Goal: Transaction & Acquisition: Purchase product/service

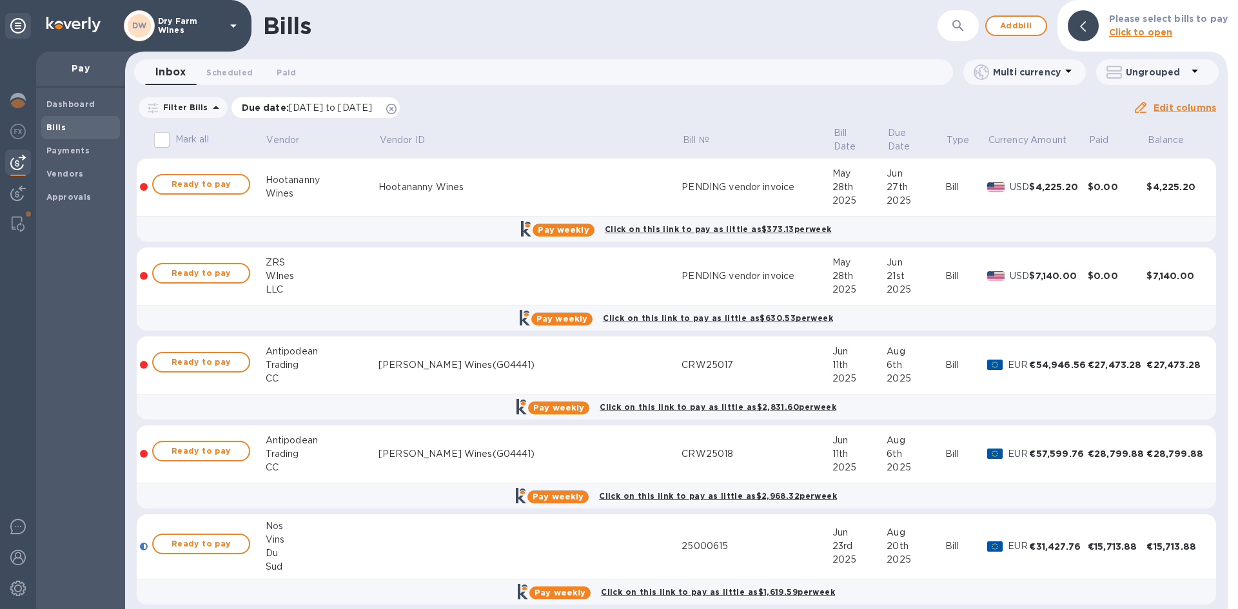
click at [397, 110] on icon at bounding box center [391, 109] width 10 height 10
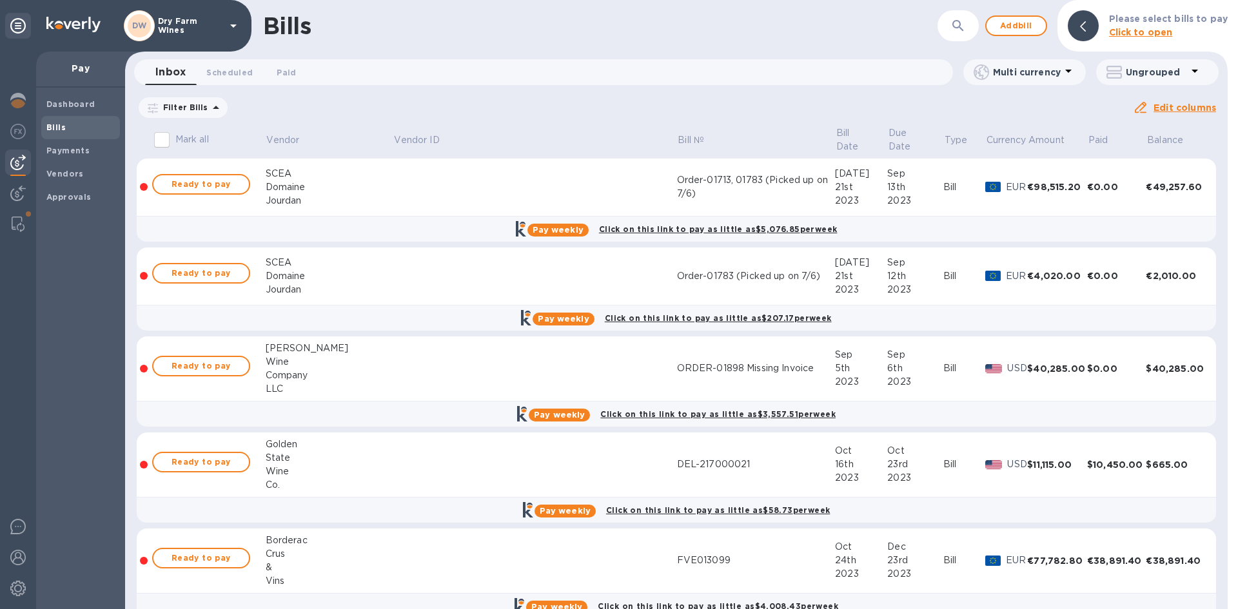
click at [958, 34] on button "button" at bounding box center [958, 25] width 31 height 31
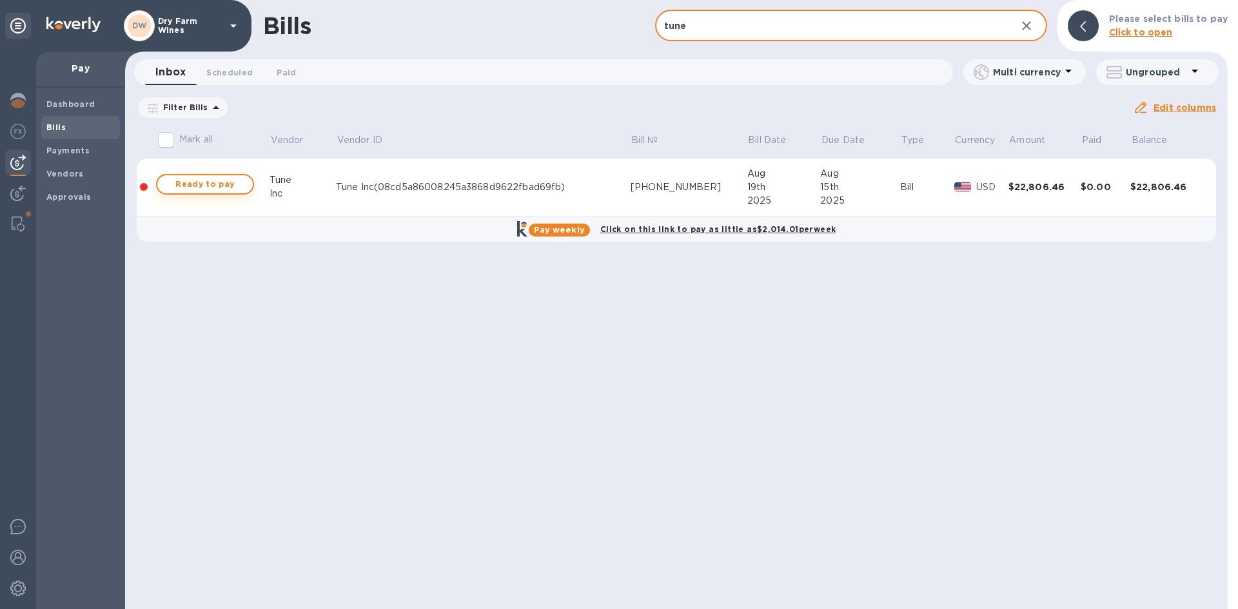
type input "tune"
click at [222, 188] on span "Ready to pay" at bounding box center [205, 184] width 75 height 15
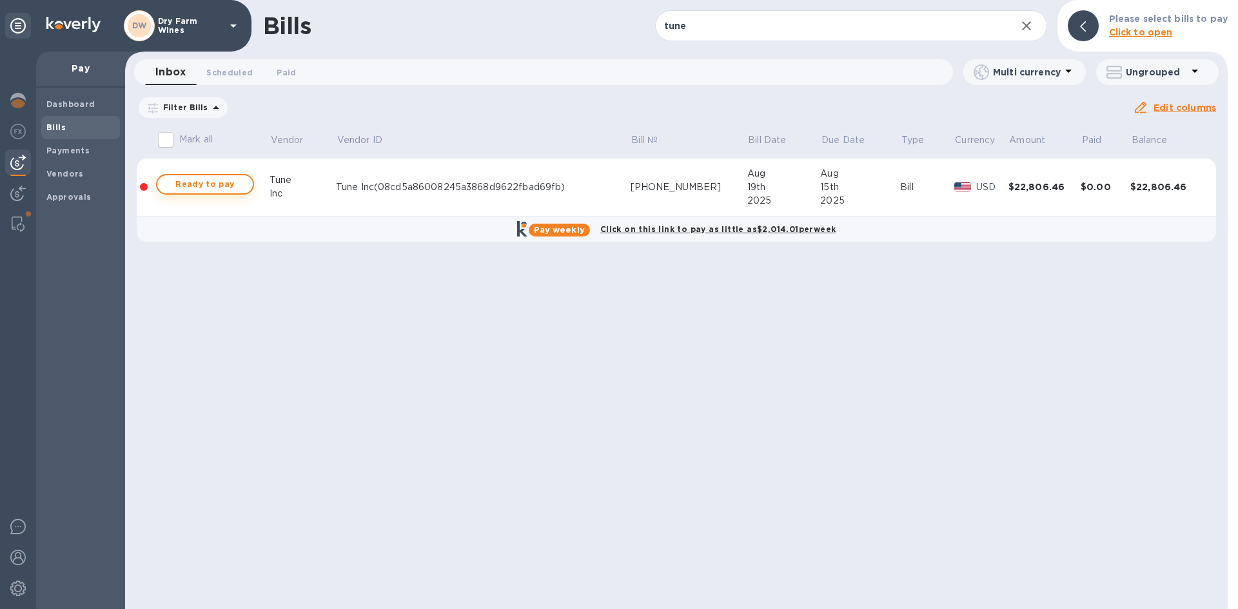
click at [236, 184] on span "Ready to pay" at bounding box center [205, 184] width 75 height 15
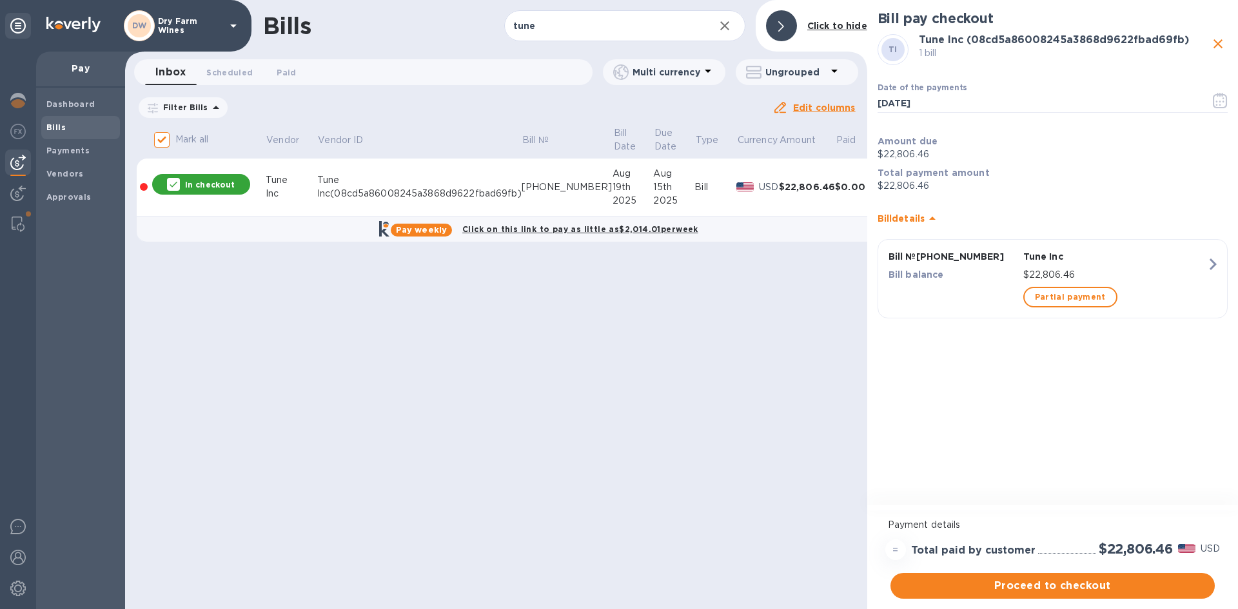
click at [948, 571] on div "Proceed to checkout" at bounding box center [1053, 586] width 330 height 31
click at [951, 580] on span "Proceed to checkout" at bounding box center [1053, 586] width 304 height 15
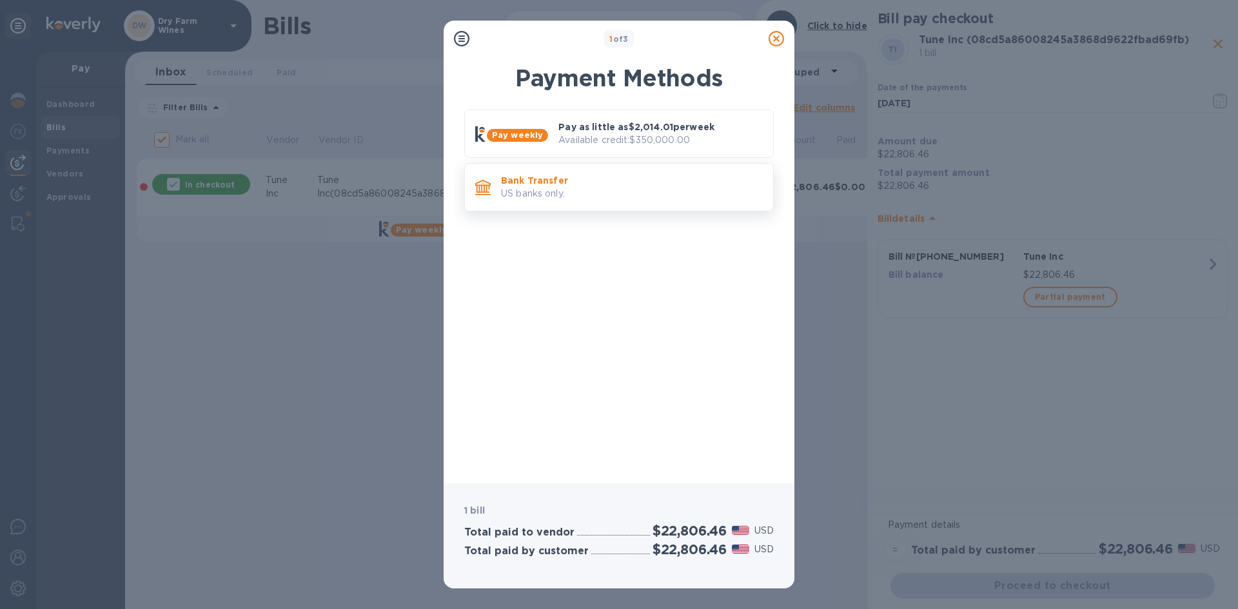
click at [598, 194] on p "US banks only." at bounding box center [632, 194] width 262 height 14
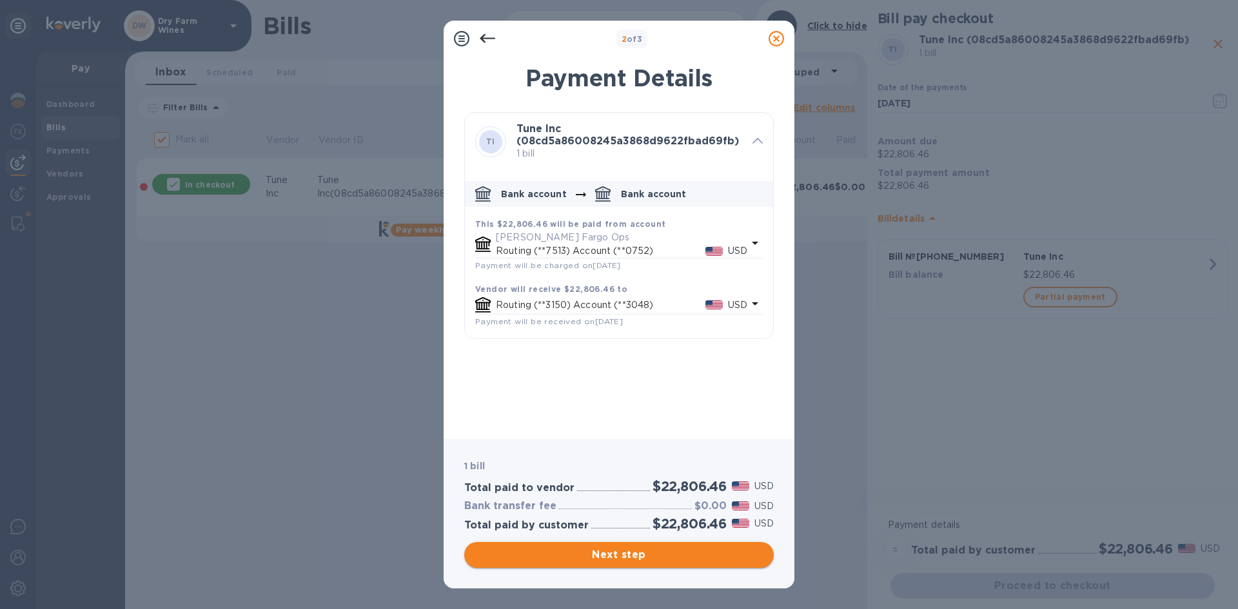
click at [687, 557] on span "Next step" at bounding box center [619, 555] width 289 height 15
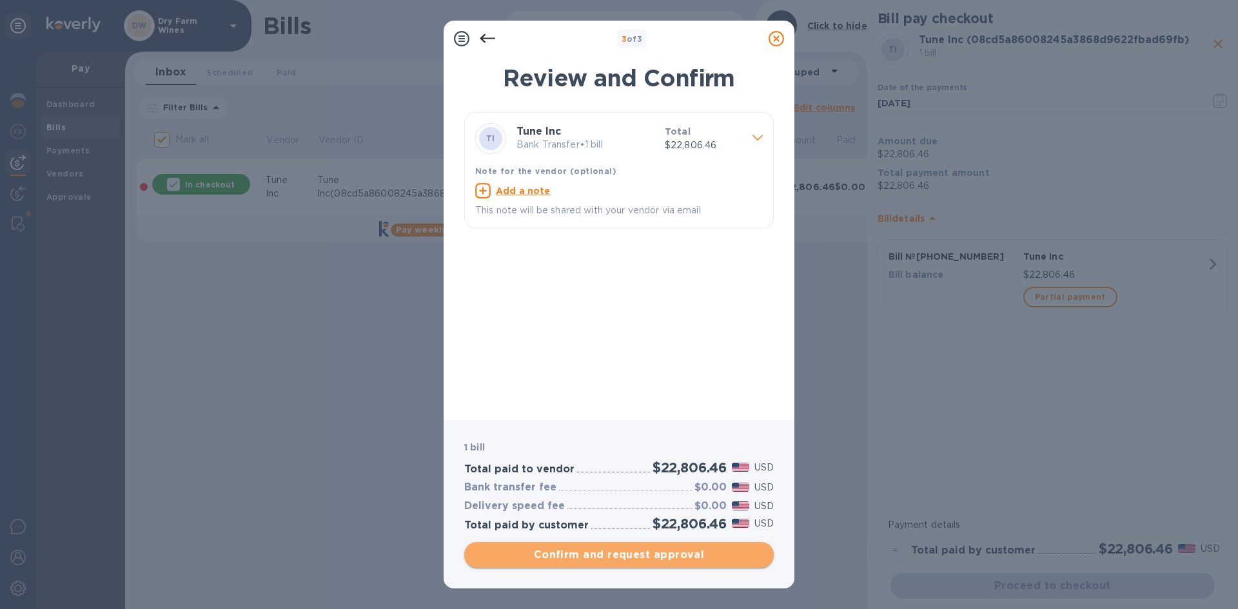
click at [687, 557] on span "Confirm and request approval" at bounding box center [619, 555] width 289 height 15
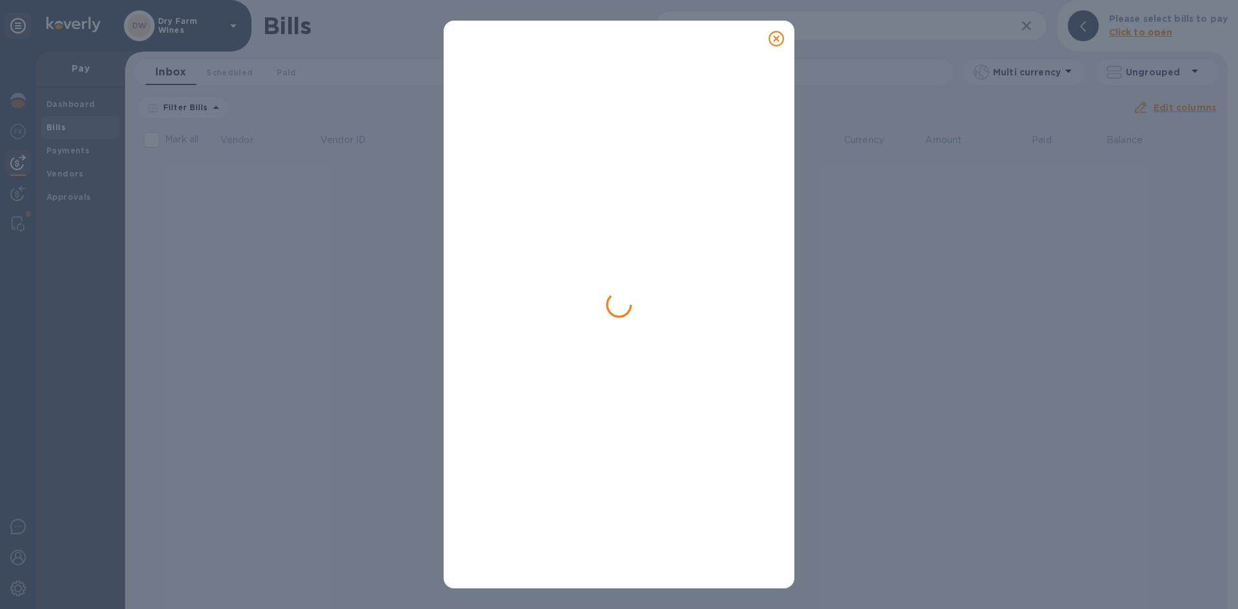
checkbox input "false"
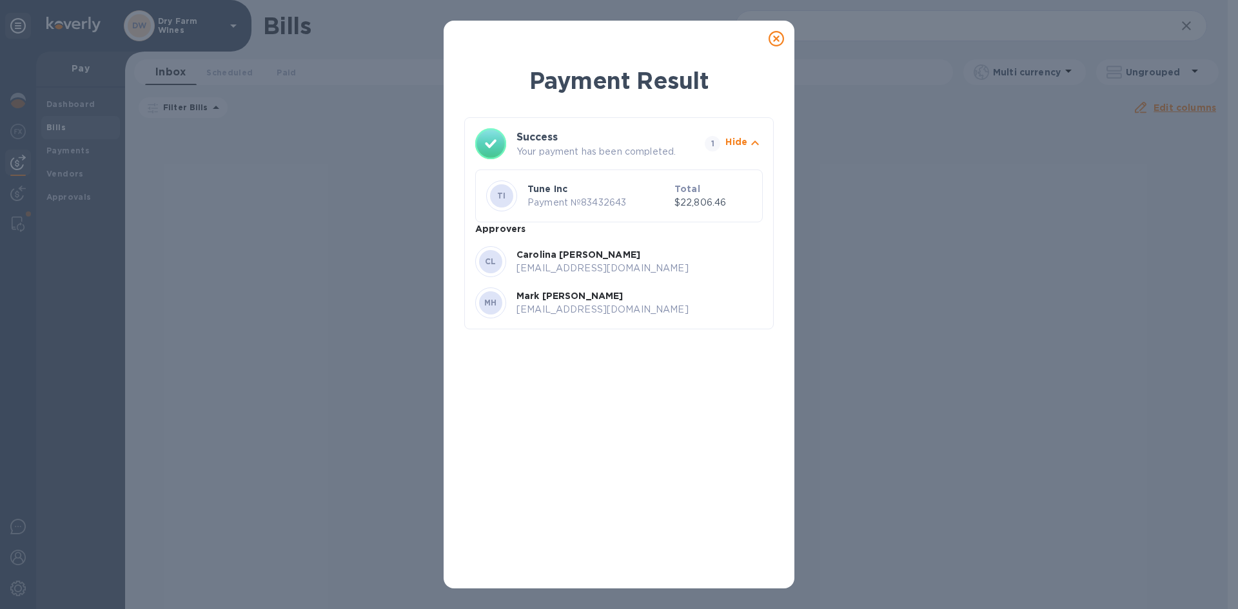
click at [771, 39] on icon at bounding box center [776, 38] width 15 height 15
